Goal: Task Accomplishment & Management: Manage account settings

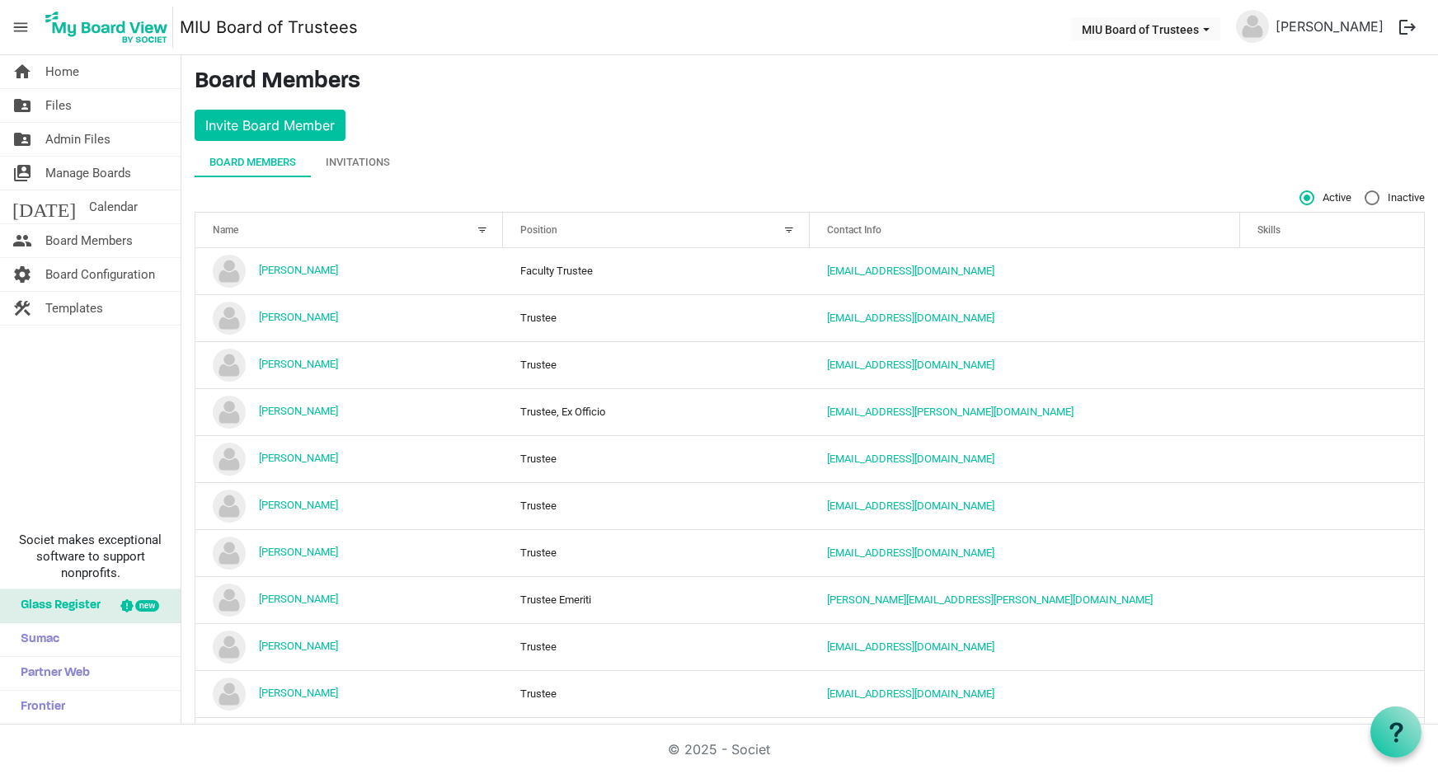
scroll to position [1, 0]
click at [53, 69] on span "Home" at bounding box center [62, 71] width 34 height 33
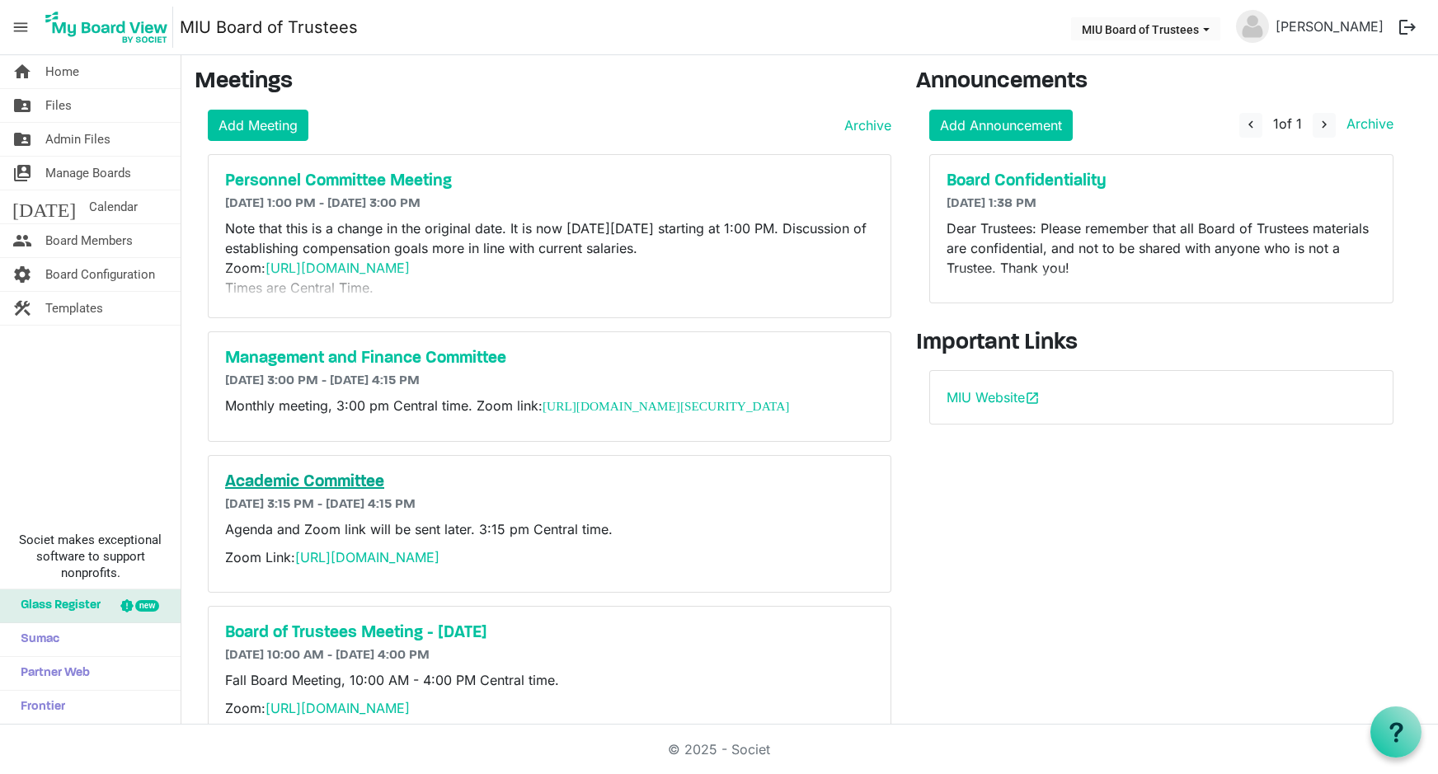
click at [350, 492] on h5 "Academic Committee" at bounding box center [549, 482] width 649 height 20
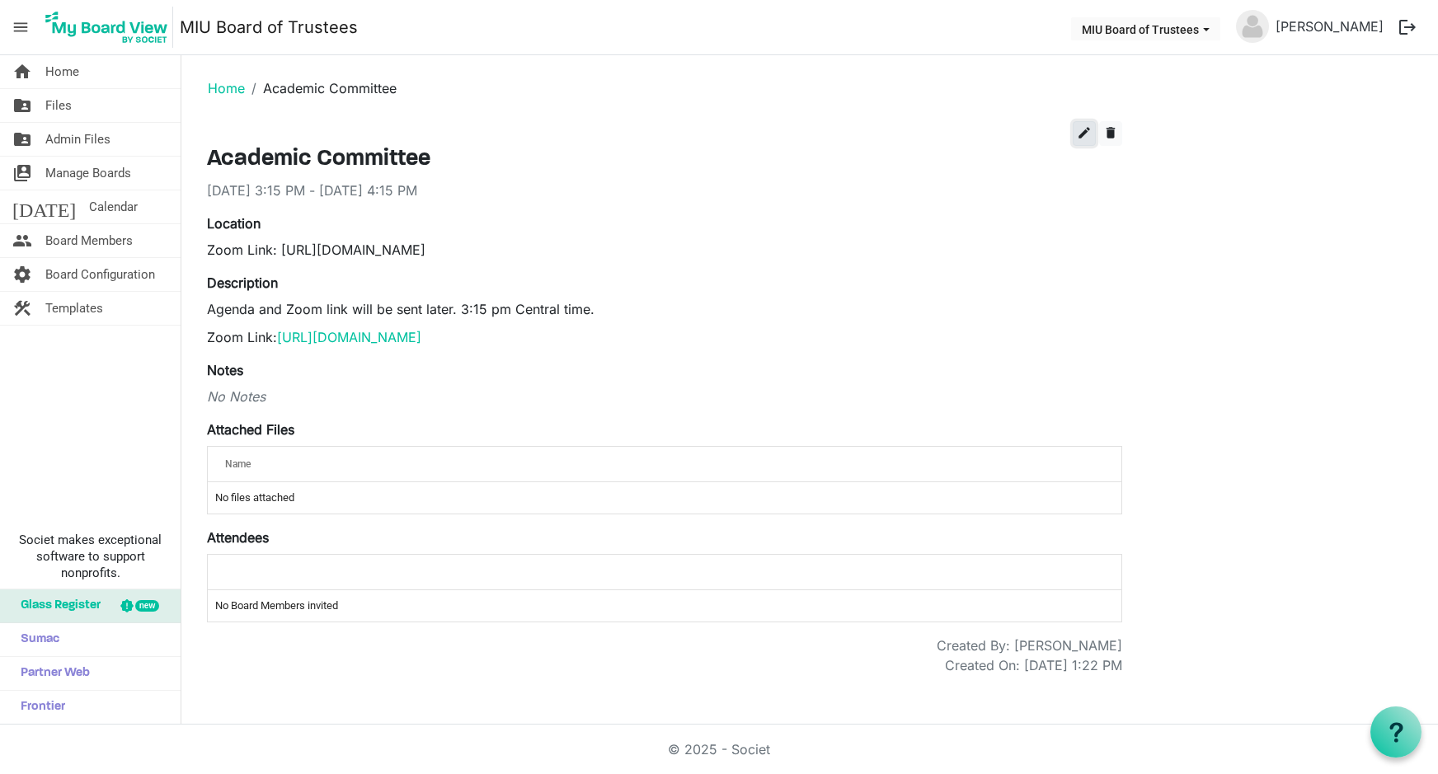
click at [1082, 136] on span "edit" at bounding box center [1084, 132] width 15 height 15
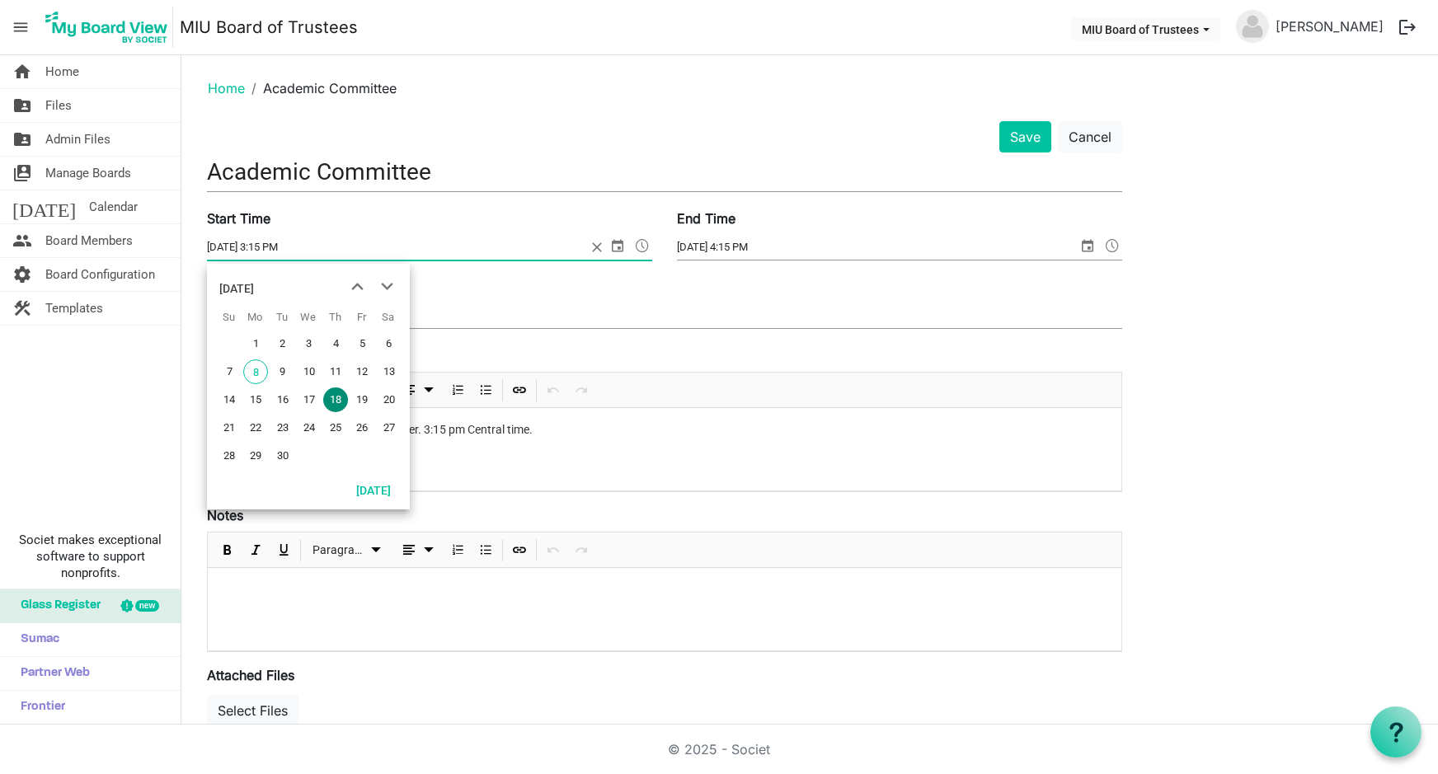
click at [613, 246] on span "select" at bounding box center [618, 245] width 20 height 21
click at [335, 427] on span "25" at bounding box center [335, 427] width 25 height 25
type input "9/25/2025 3:15 PM"
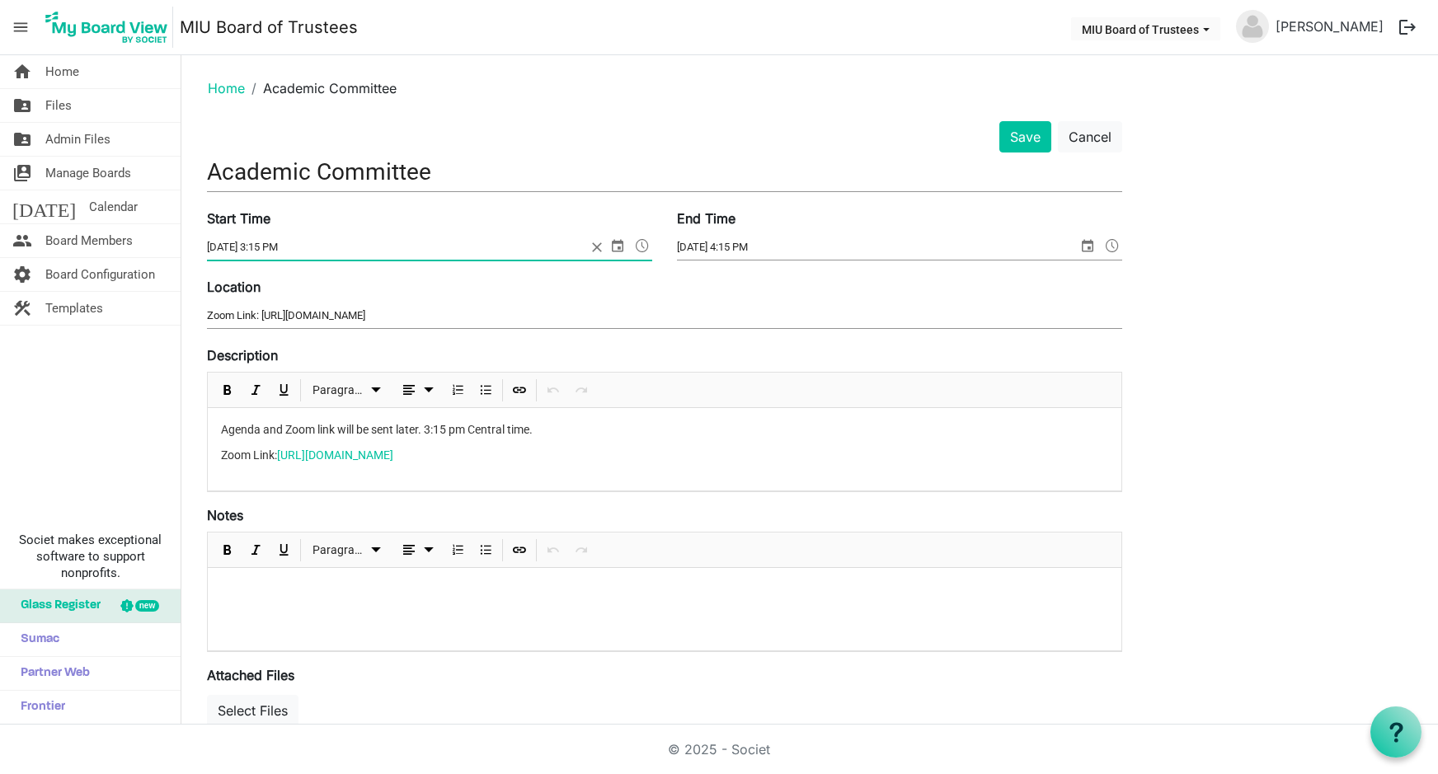
click at [1085, 245] on span "select" at bounding box center [1087, 245] width 20 height 21
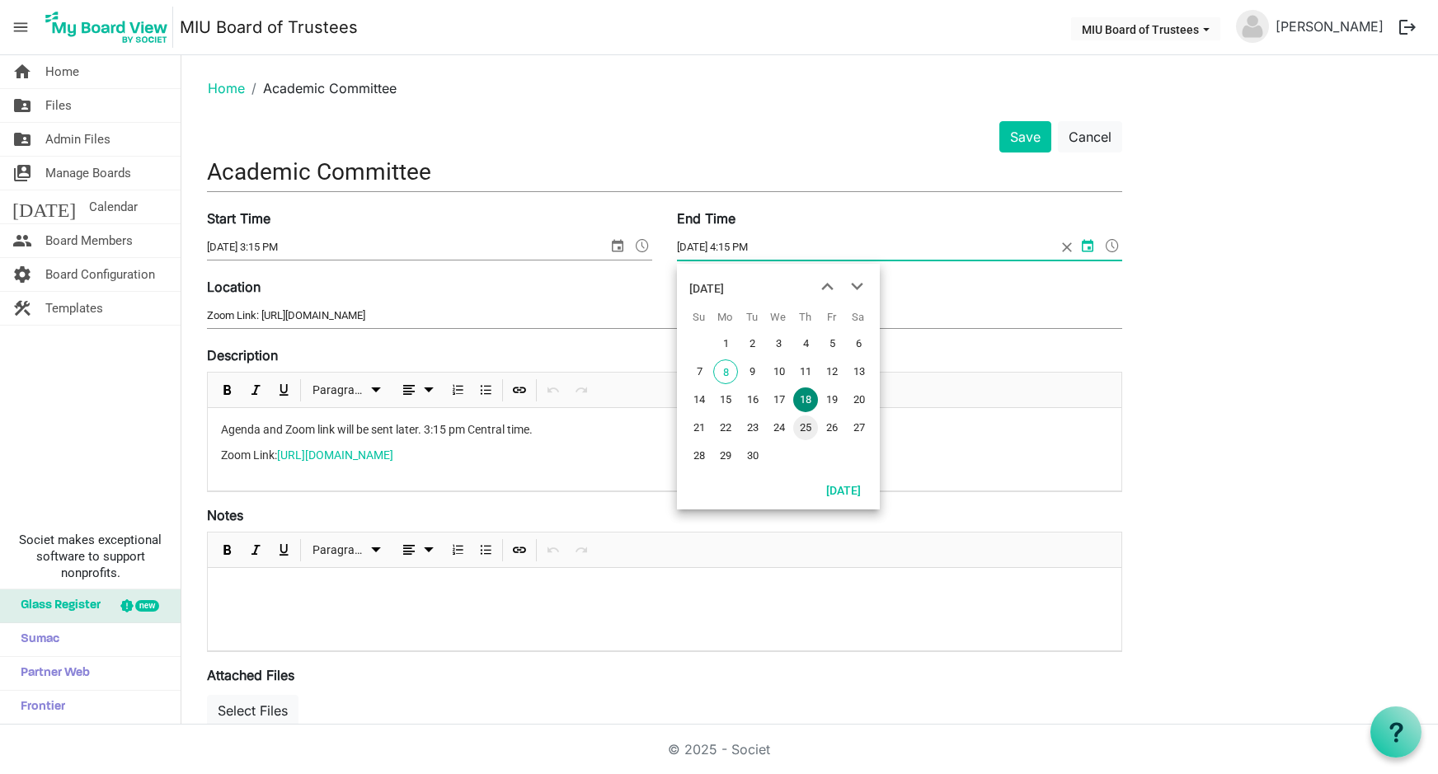
click at [805, 429] on span "25" at bounding box center [805, 427] width 25 height 25
type input "9/25/2025 4:15 PM"
click at [253, 478] on div "Agenda and Zoom link will be sent later. 3:15 pm Central time. Zoom Link: https…" at bounding box center [664, 449] width 913 height 82
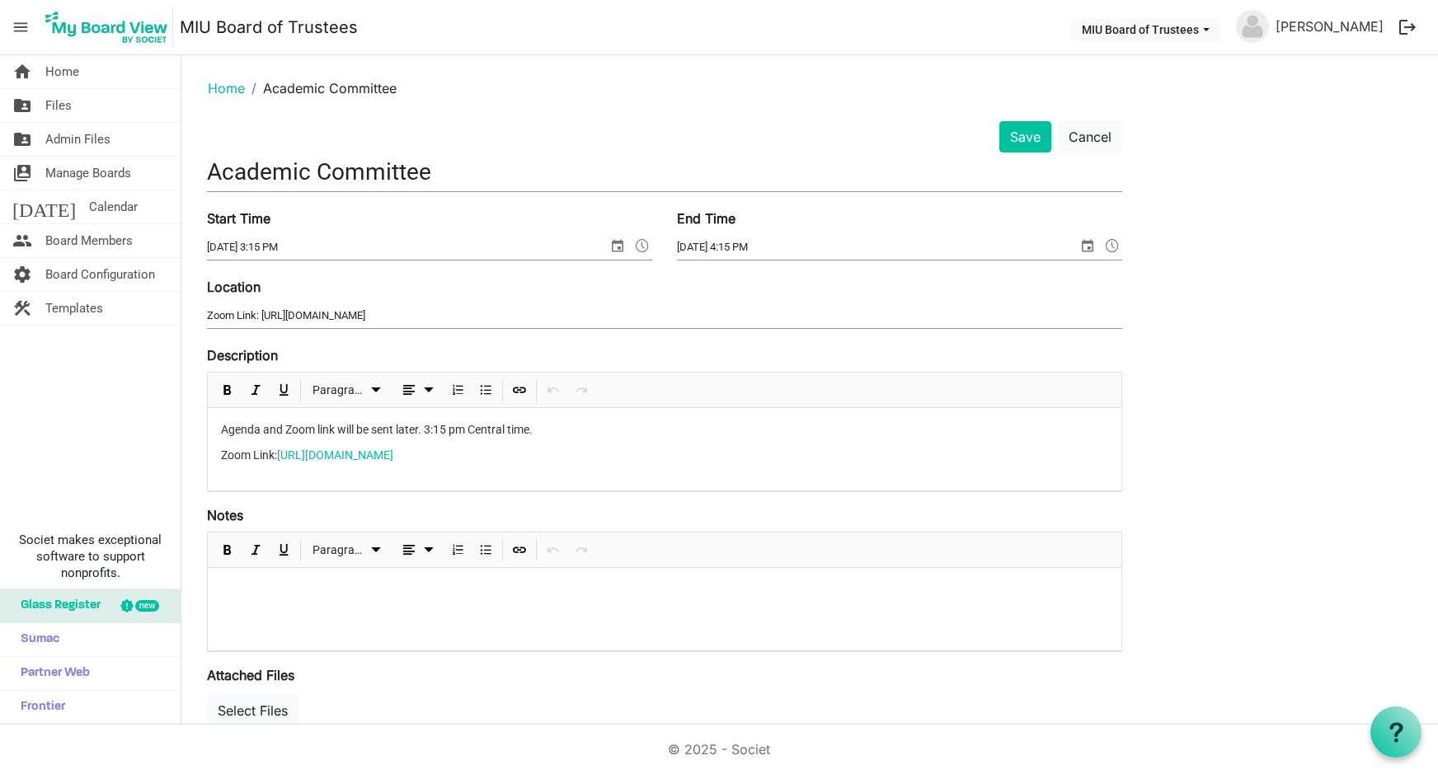
click at [654, 453] on p "Zoom Link: https://miu-edu-online.zoom.us/my/miuboard?omn=83785081021" at bounding box center [664, 455] width 887 height 17
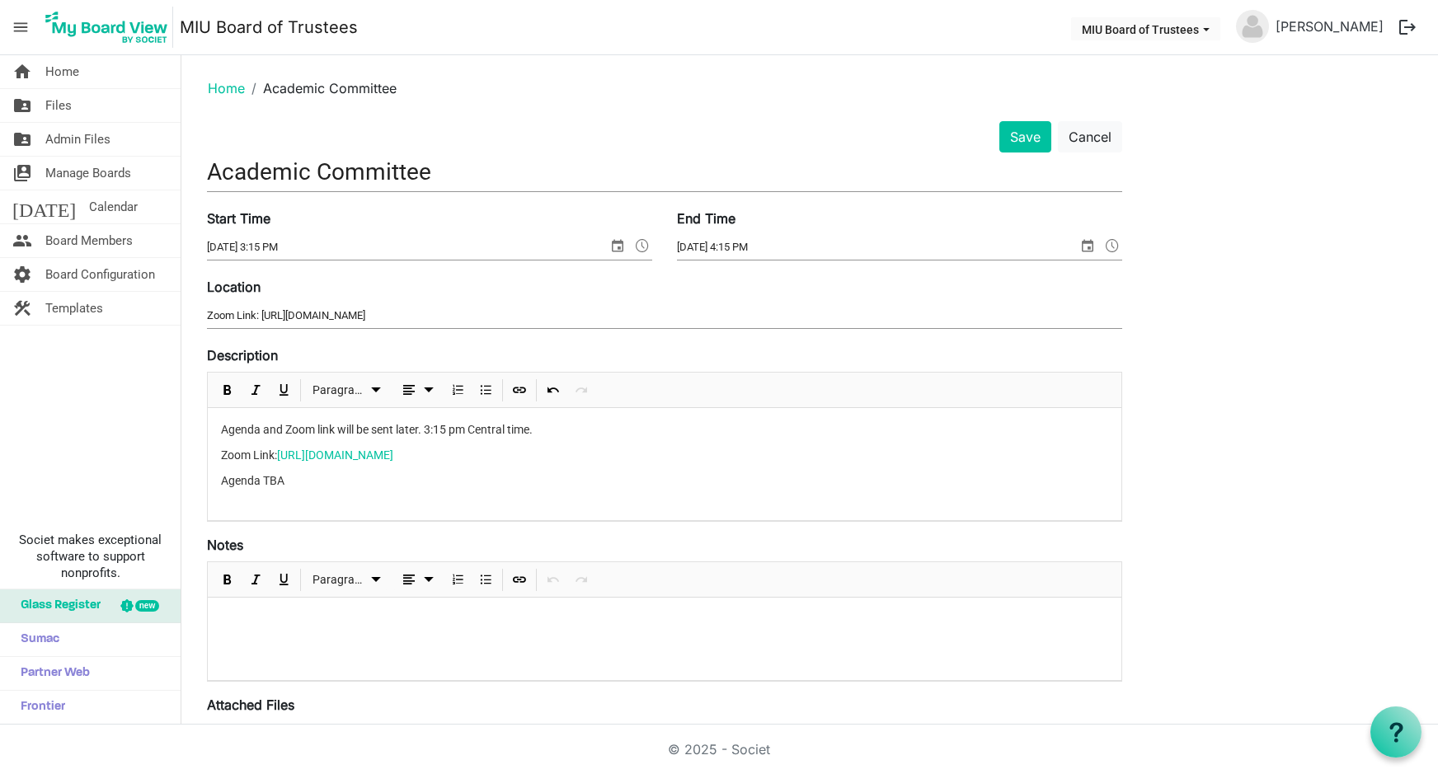
click at [320, 501] on p "Agenda TBA" at bounding box center [664, 489] width 887 height 35
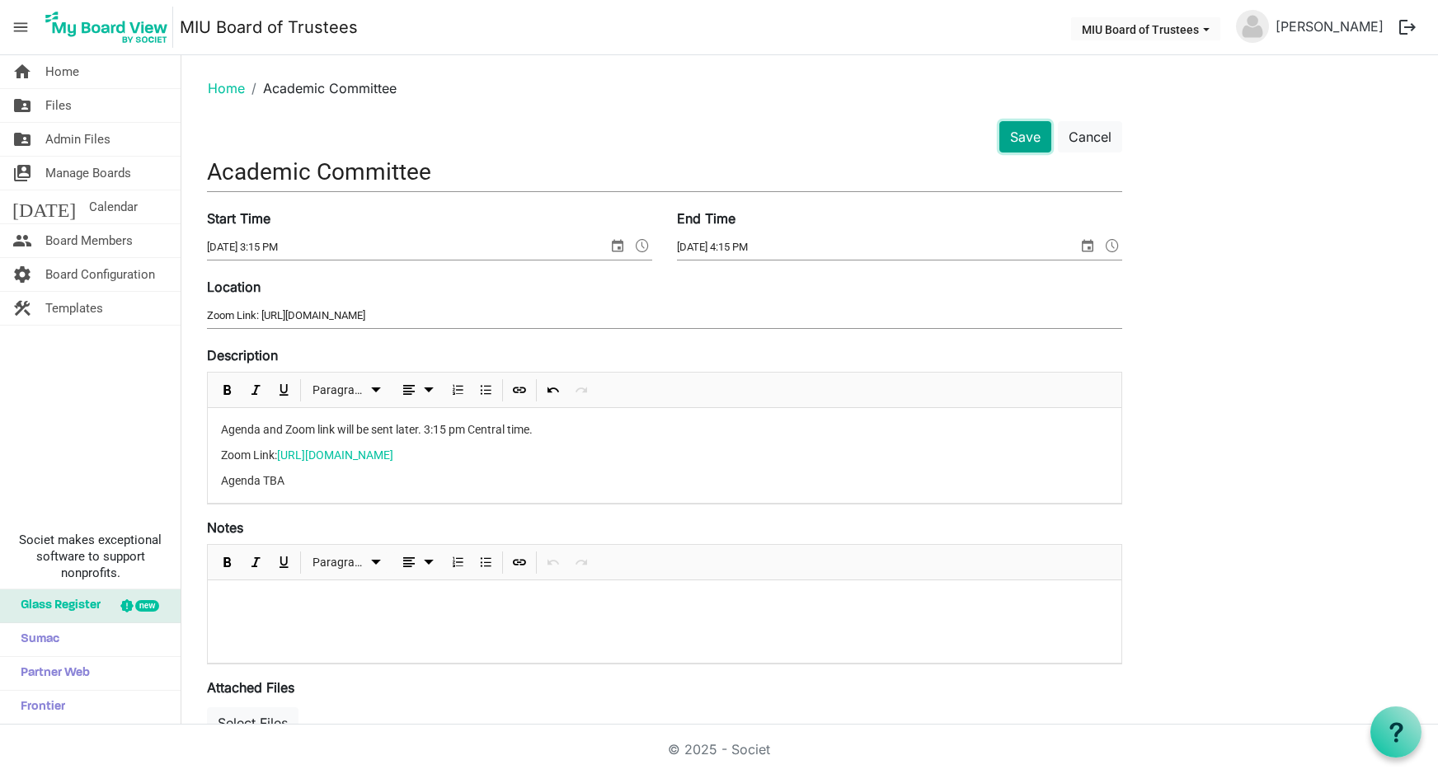
click at [1023, 132] on button "Save" at bounding box center [1025, 136] width 52 height 31
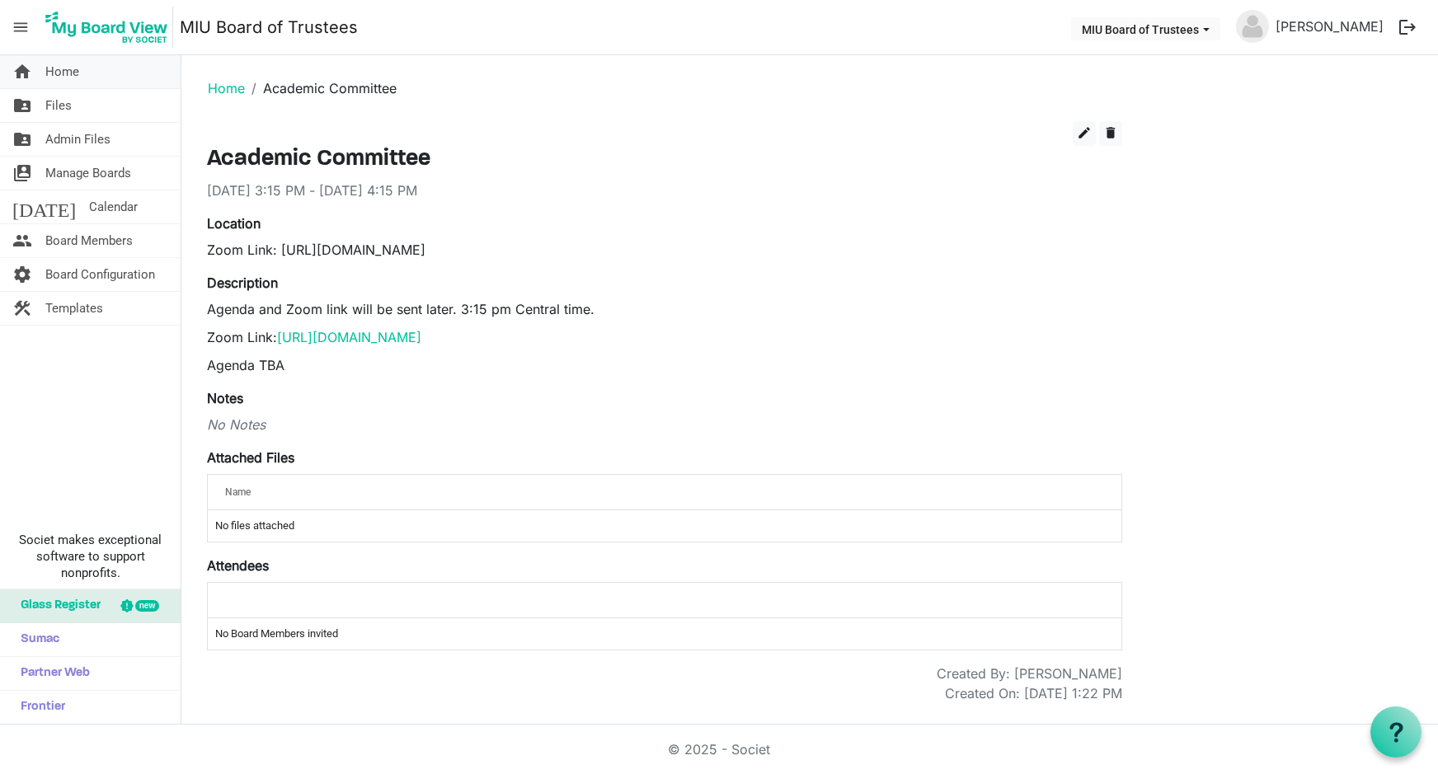
click at [61, 69] on span "Home" at bounding box center [62, 71] width 34 height 33
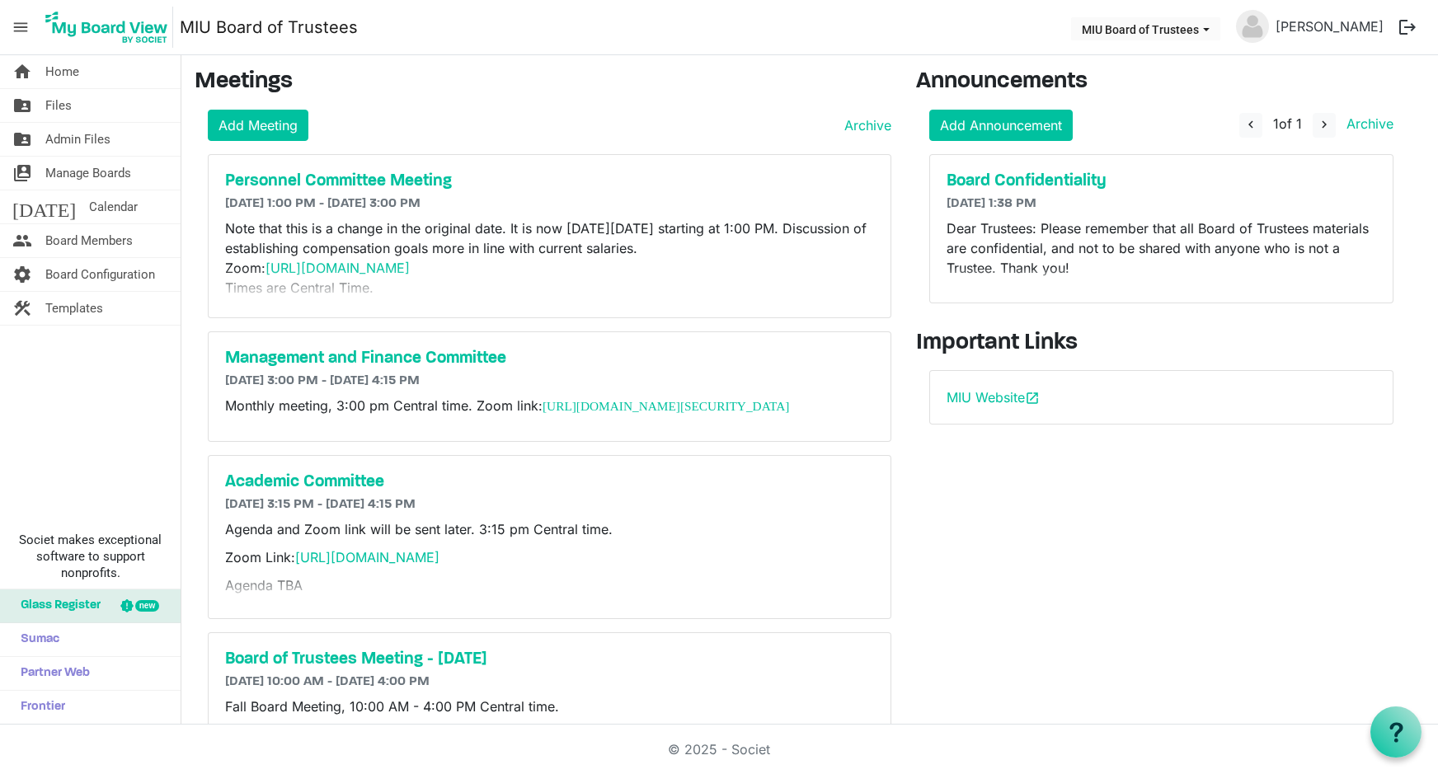
scroll to position [110, 0]
